Goal: Navigation & Orientation: Find specific page/section

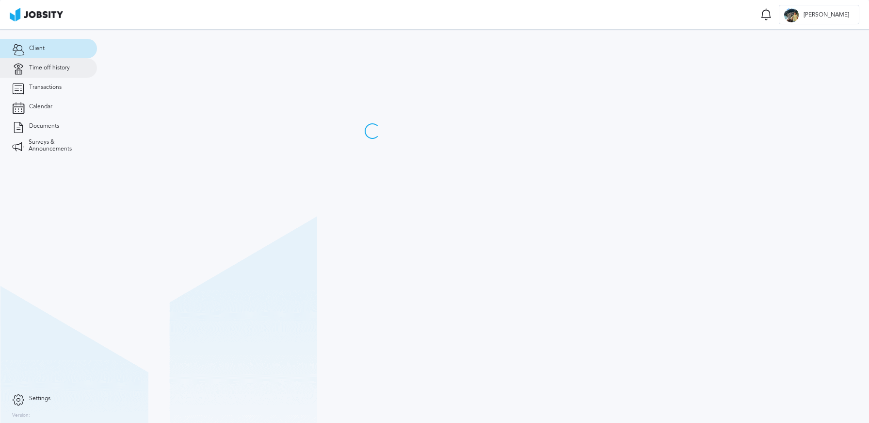
click at [46, 69] on span "Time off history" at bounding box center [49, 68] width 41 height 7
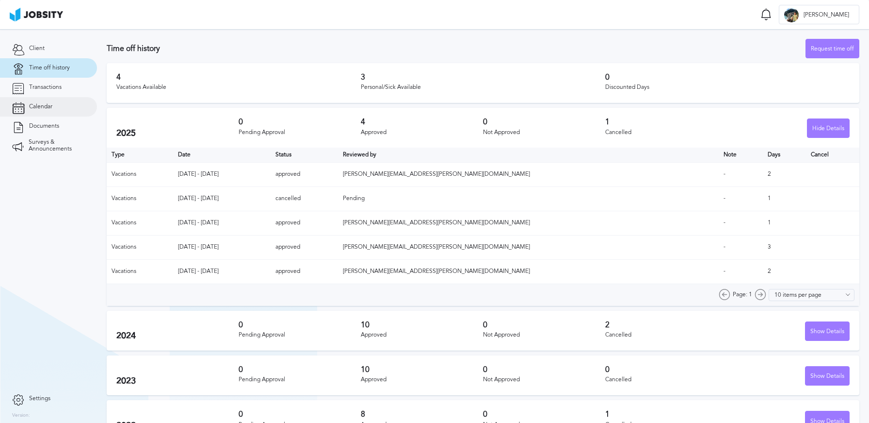
click at [50, 114] on link "Calendar" at bounding box center [48, 106] width 97 height 19
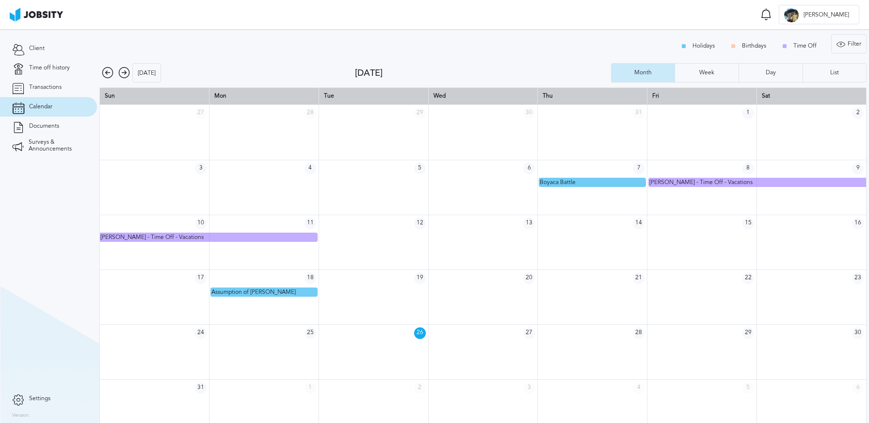
click at [126, 74] on icon at bounding box center [124, 73] width 12 height 12
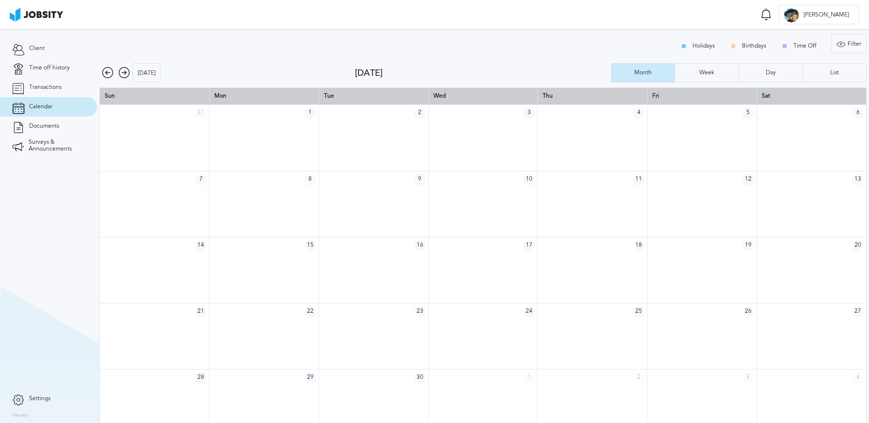
click at [126, 74] on icon at bounding box center [124, 73] width 12 height 12
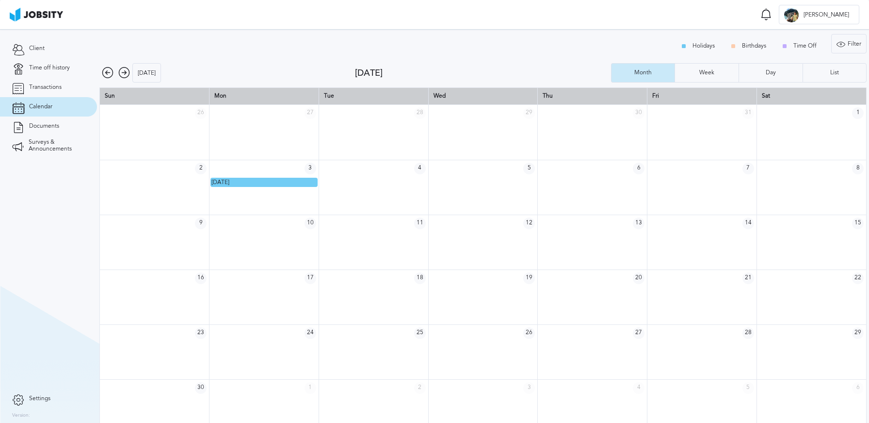
click at [252, 279] on td "17" at bounding box center [265, 277] width 110 height 17
click at [123, 73] on icon at bounding box center [124, 73] width 12 height 12
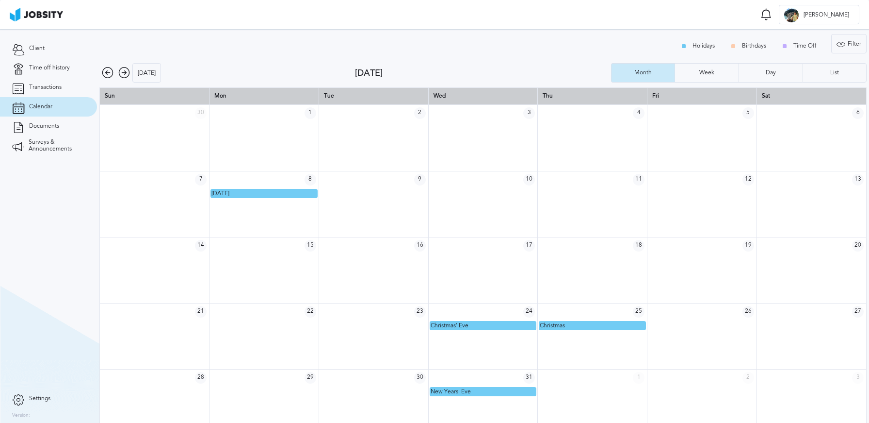
click at [124, 71] on icon at bounding box center [124, 73] width 12 height 12
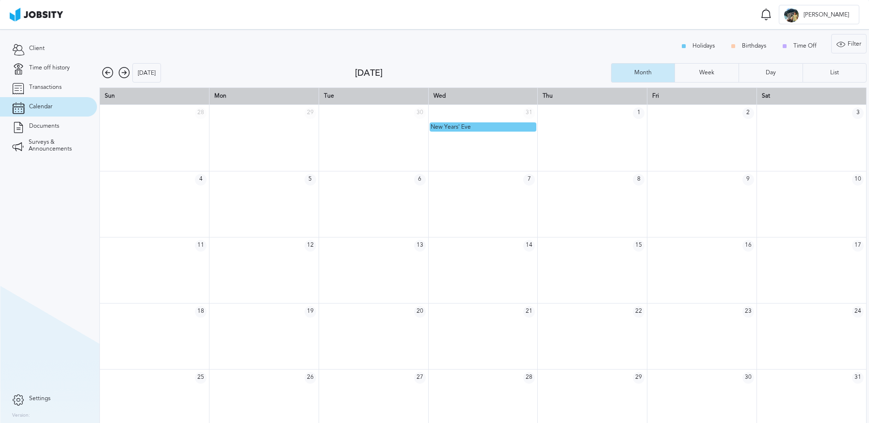
click at [107, 72] on icon at bounding box center [108, 73] width 12 height 12
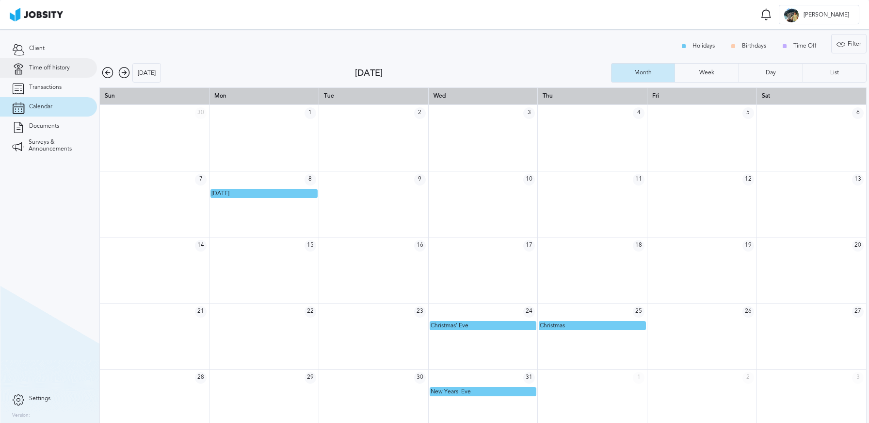
click at [50, 69] on span "Time off history" at bounding box center [49, 68] width 41 height 7
